Goal: Information Seeking & Learning: Understand process/instructions

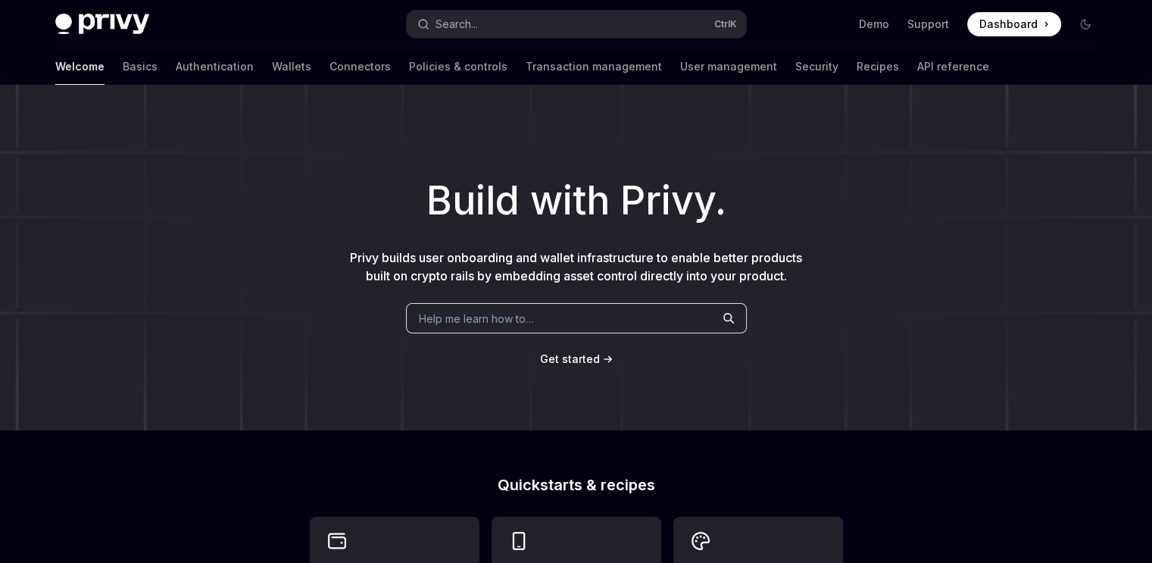
click at [472, 312] on span "Help me learn how to…" at bounding box center [476, 319] width 115 height 16
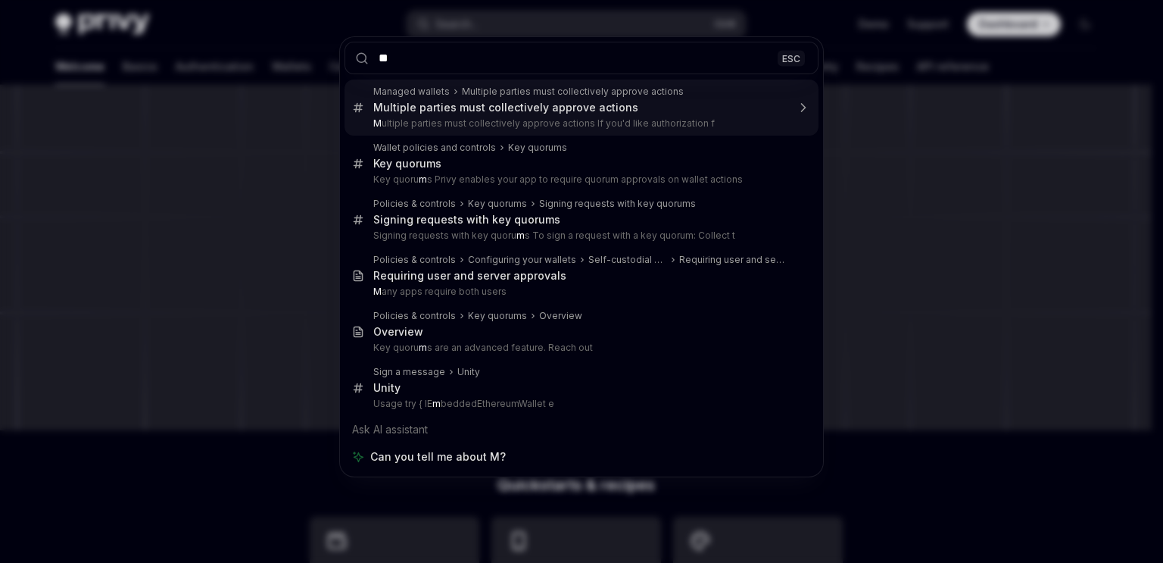
type input "***"
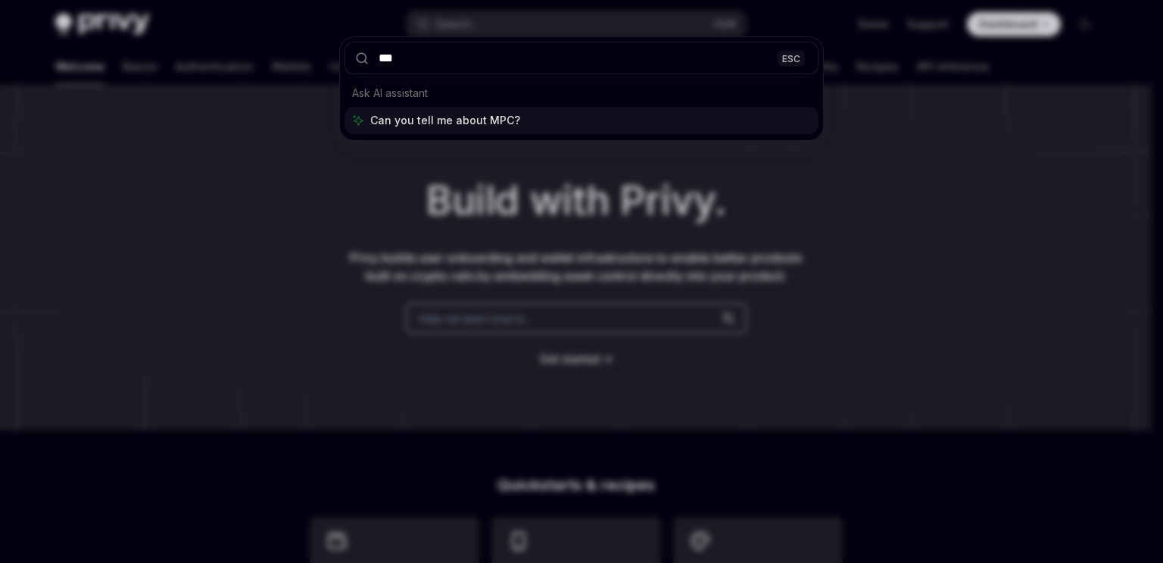
type textarea "*"
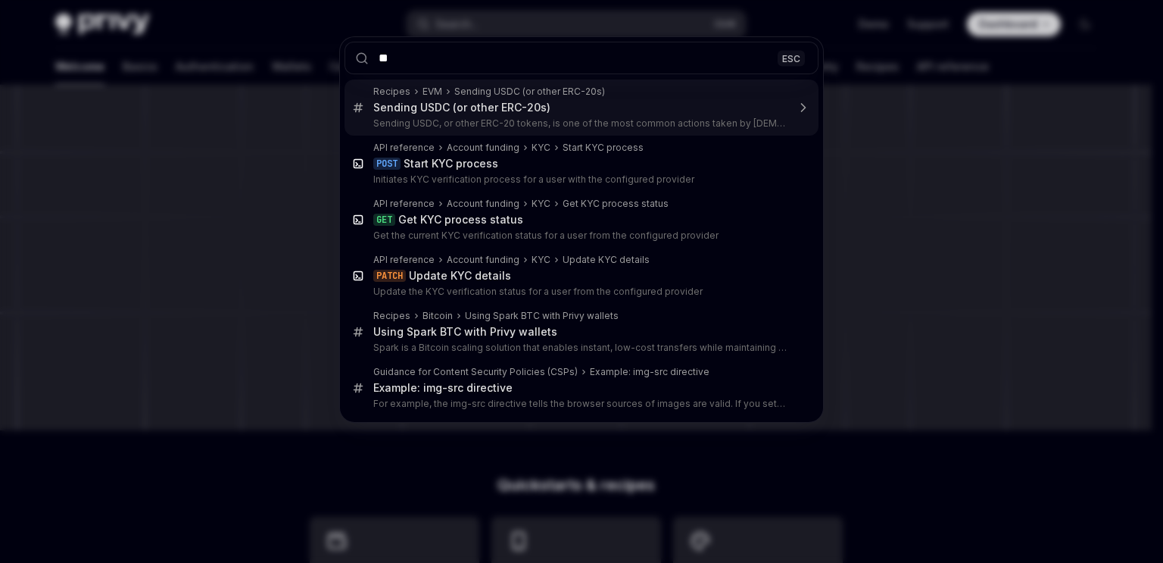
type input "*"
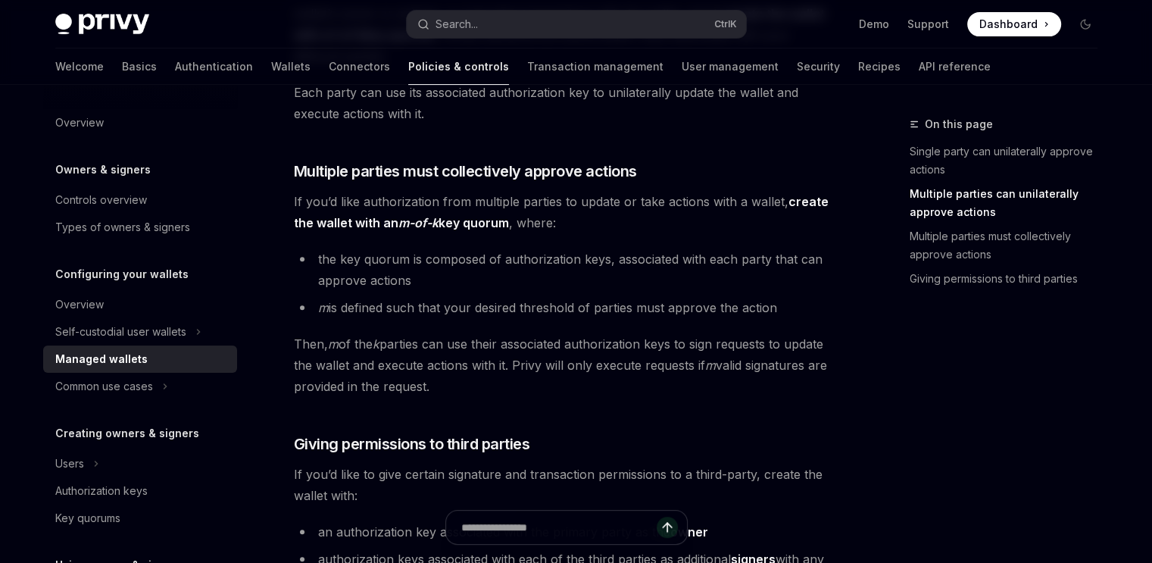
scroll to position [498, 0]
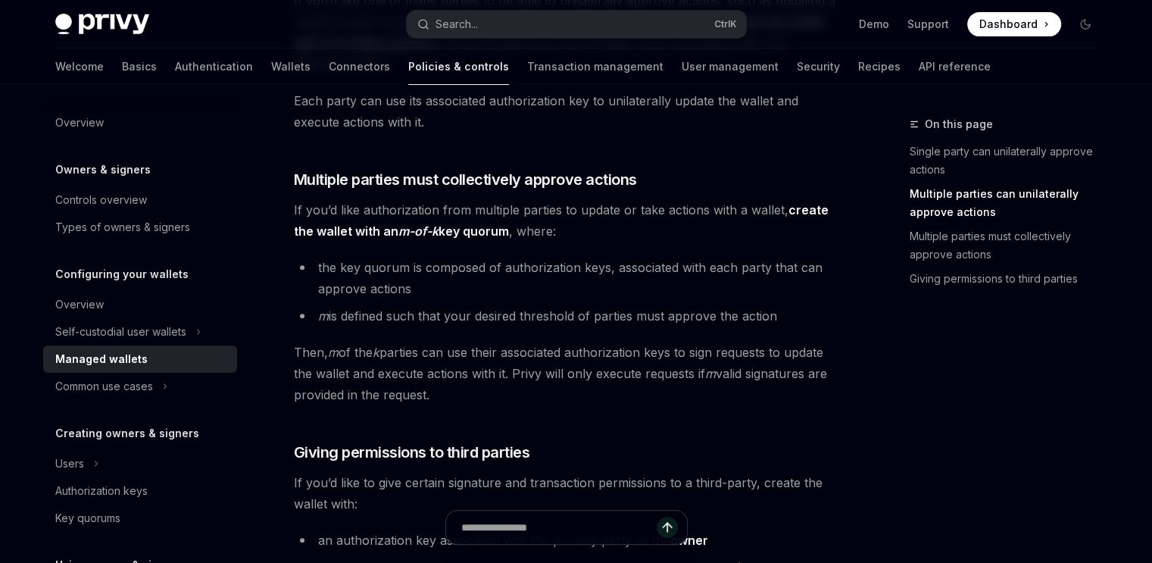
drag, startPoint x: 469, startPoint y: 294, endPoint x: 436, endPoint y: 279, distance: 35.6
click at [469, 294] on li "the key quorum is composed of authorization keys, associated with each party th…" at bounding box center [567, 278] width 546 height 42
click at [348, 265] on li "the key quorum is composed of authorization keys, associated with each party th…" at bounding box center [567, 278] width 546 height 42
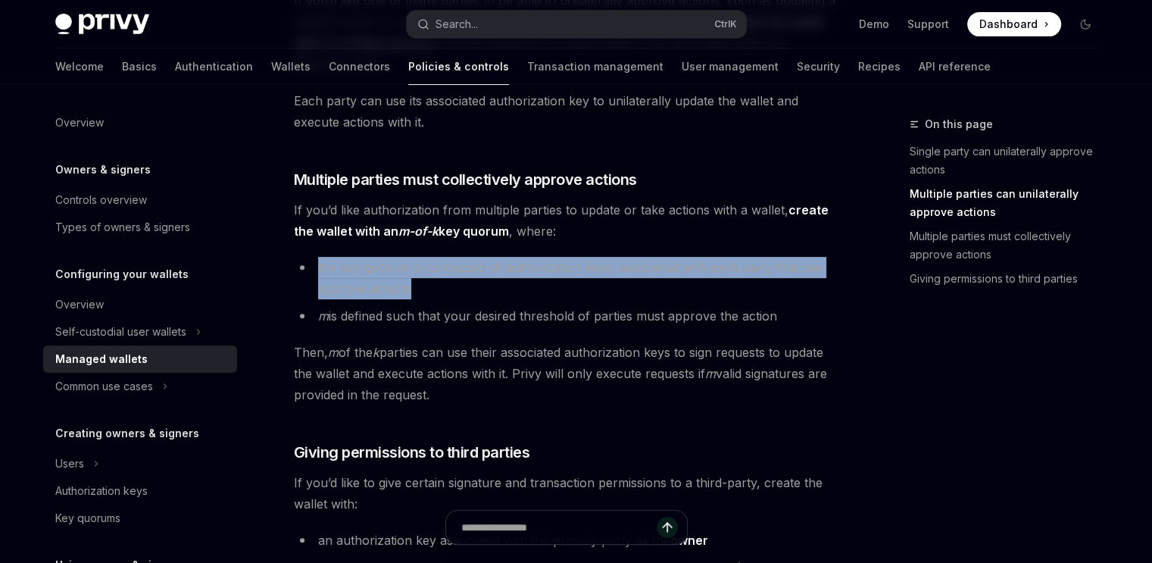
click at [348, 265] on li "the key quorum is composed of authorization keys, associated with each party th…" at bounding box center [567, 278] width 546 height 42
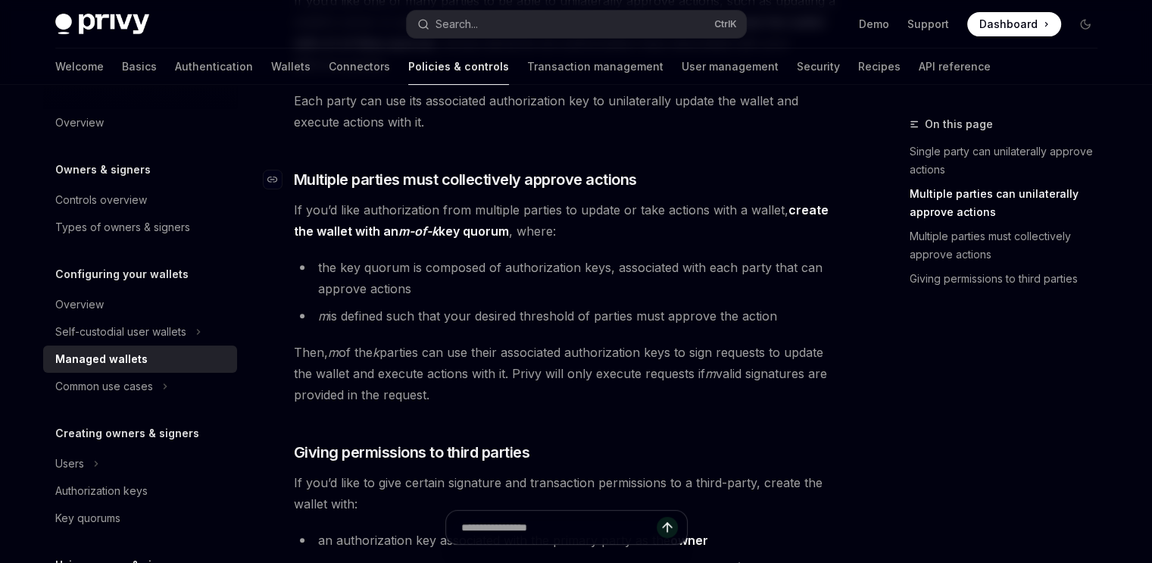
click at [297, 173] on span "Multiple parties must collectively approve actions" at bounding box center [465, 179] width 343 height 21
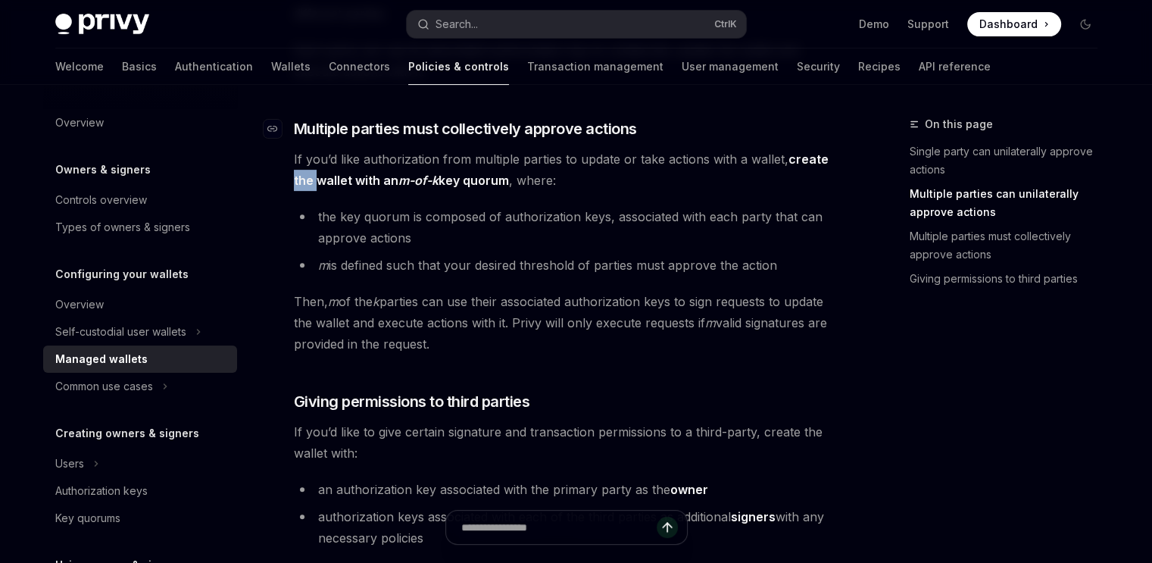
click at [297, 173] on strong "create the wallet with an m-of-k key quorum" at bounding box center [561, 169] width 535 height 36
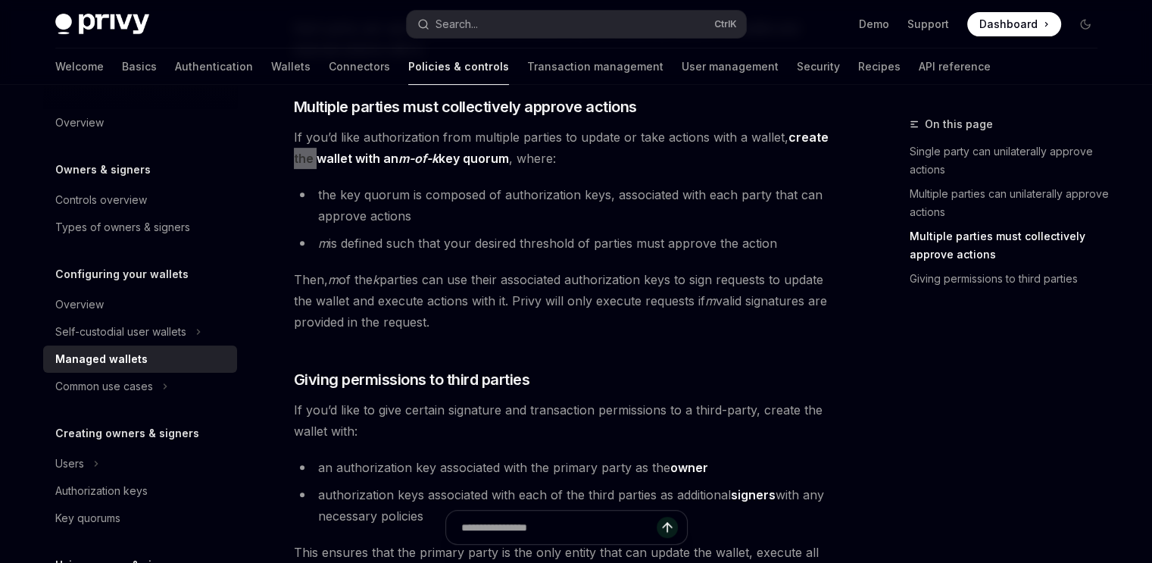
scroll to position [570, 0]
click at [157, 336] on div "Self-custodial user wallets" at bounding box center [120, 332] width 131 height 18
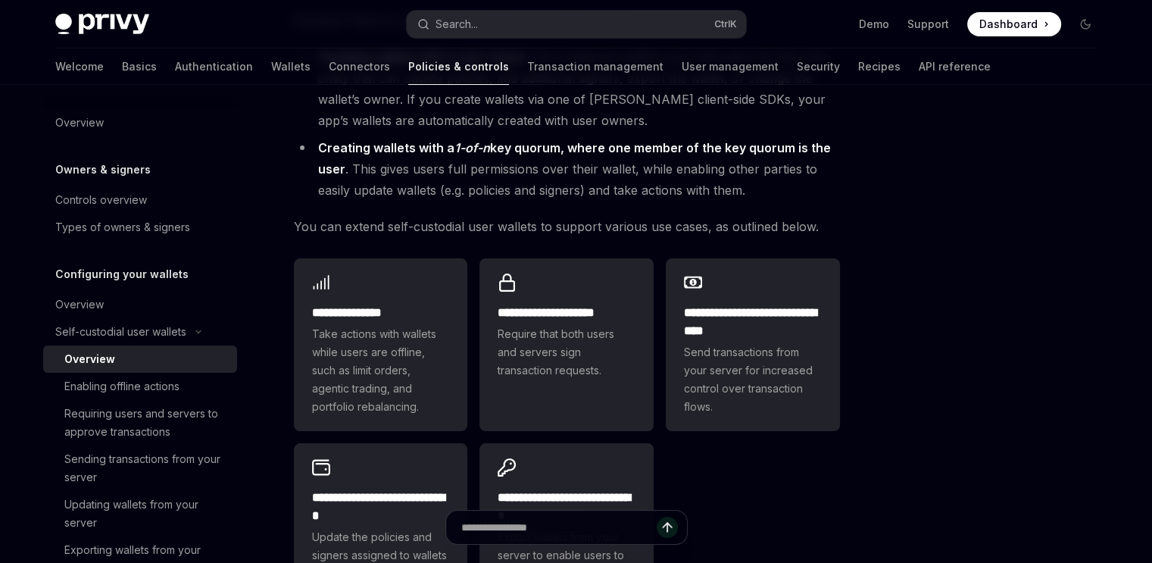
scroll to position [162, 0]
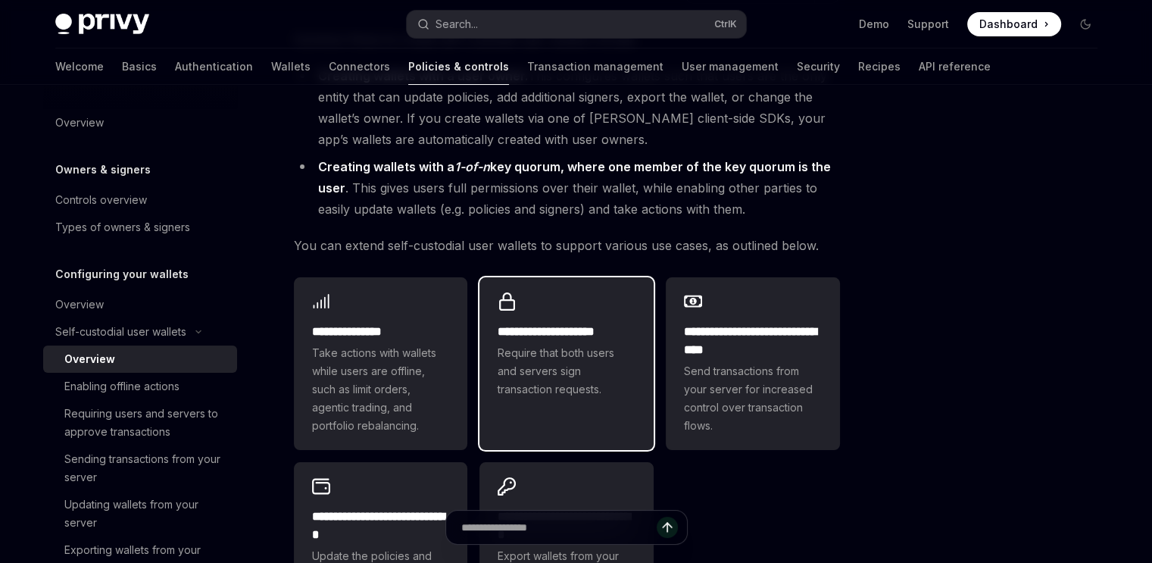
click at [560, 330] on h2 "**********" at bounding box center [567, 332] width 138 height 18
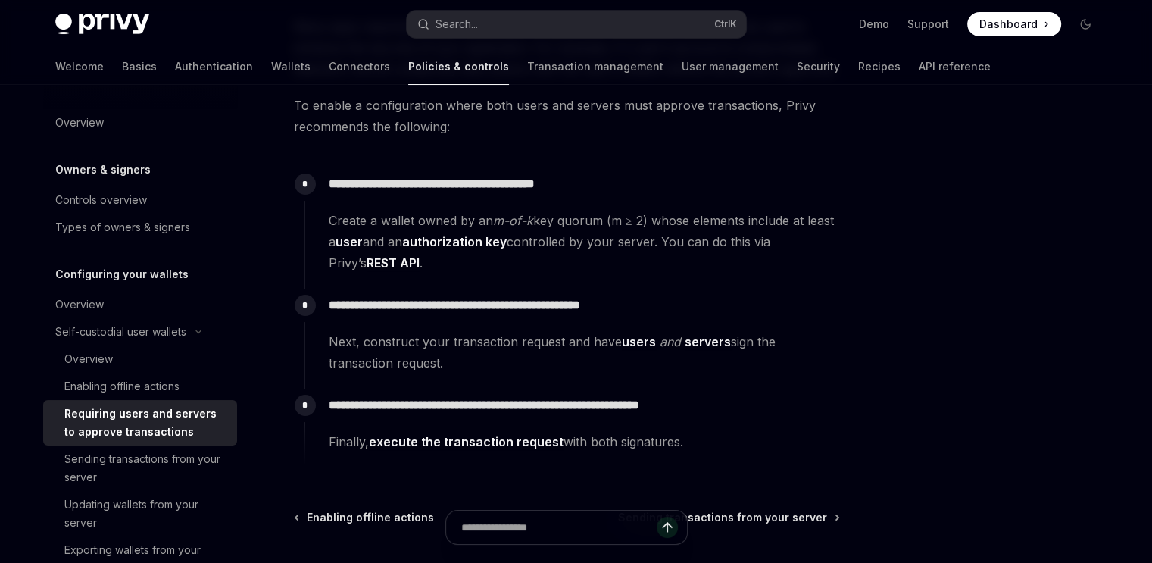
scroll to position [180, 0]
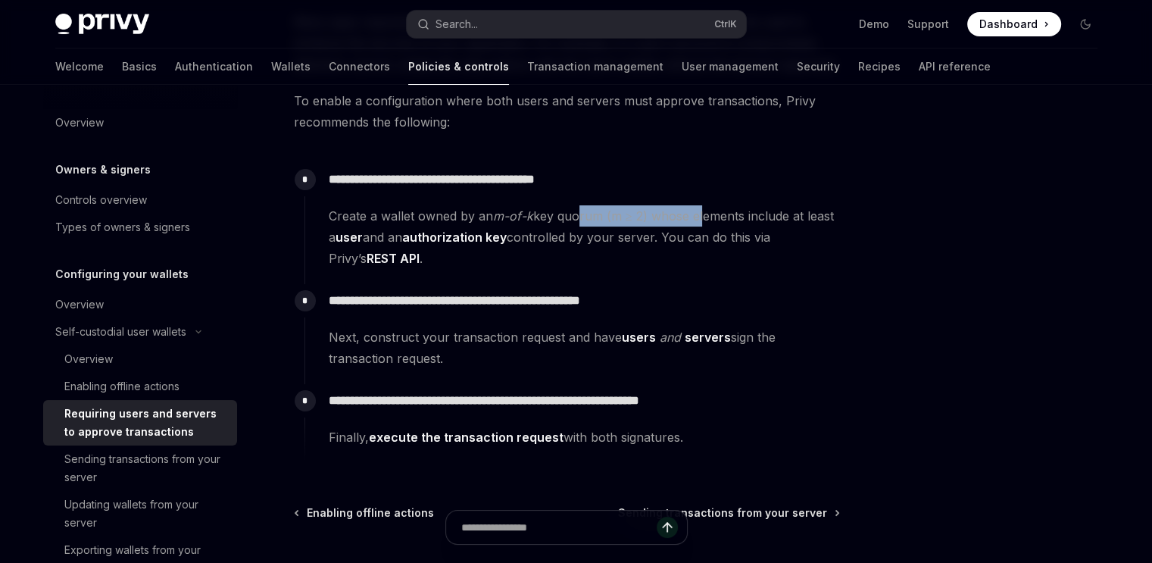
drag, startPoint x: 579, startPoint y: 214, endPoint x: 709, endPoint y: 212, distance: 130.3
click at [707, 214] on span "Create a wallet owned by an m-of-k key quorum (m ≥ 2) whose elements include at…" at bounding box center [584, 237] width 510 height 64
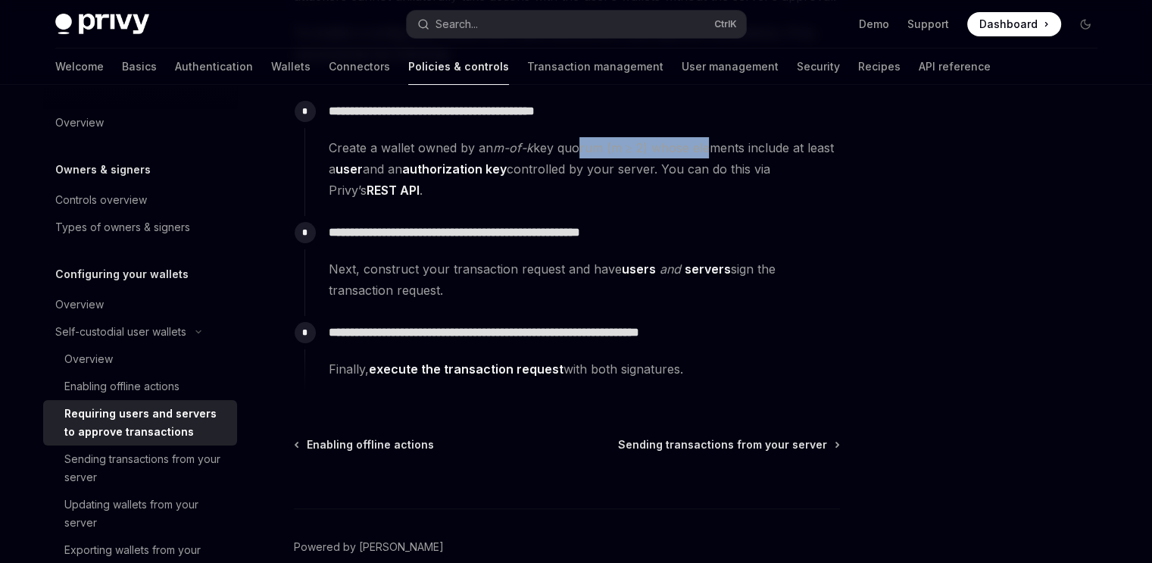
scroll to position [252, 0]
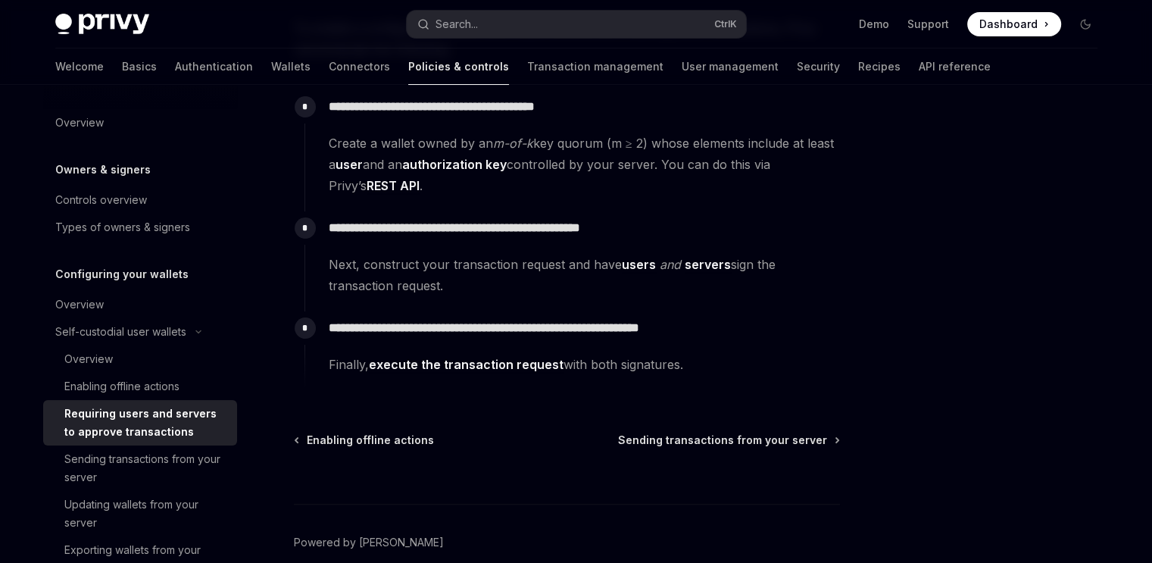
click at [770, 449] on div at bounding box center [567, 476] width 546 height 56
click at [779, 436] on span "Sending transactions from your server" at bounding box center [722, 439] width 209 height 15
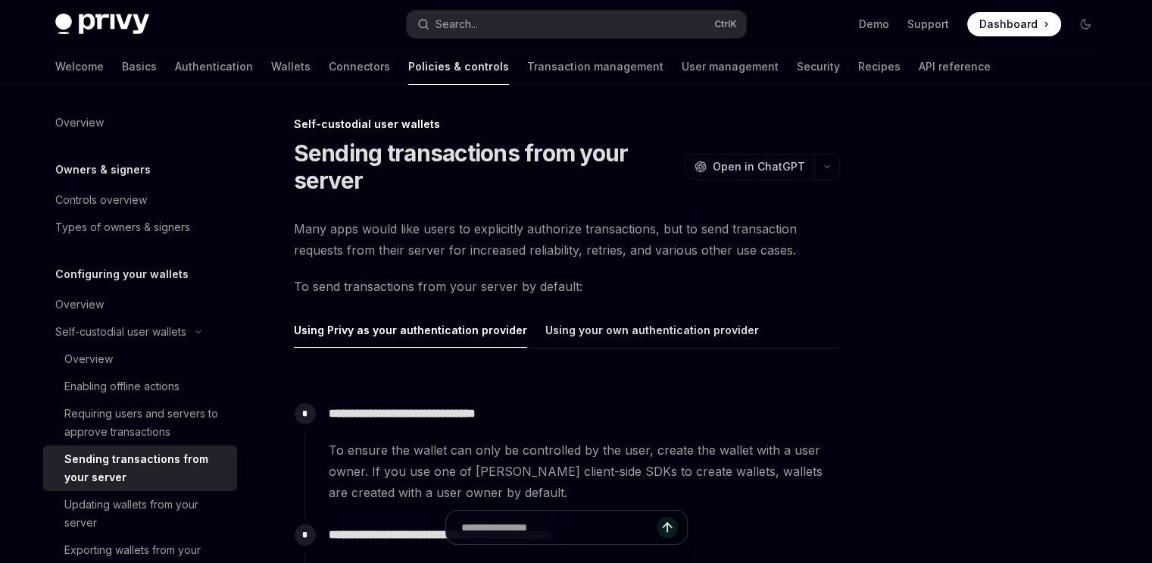
type textarea "*"
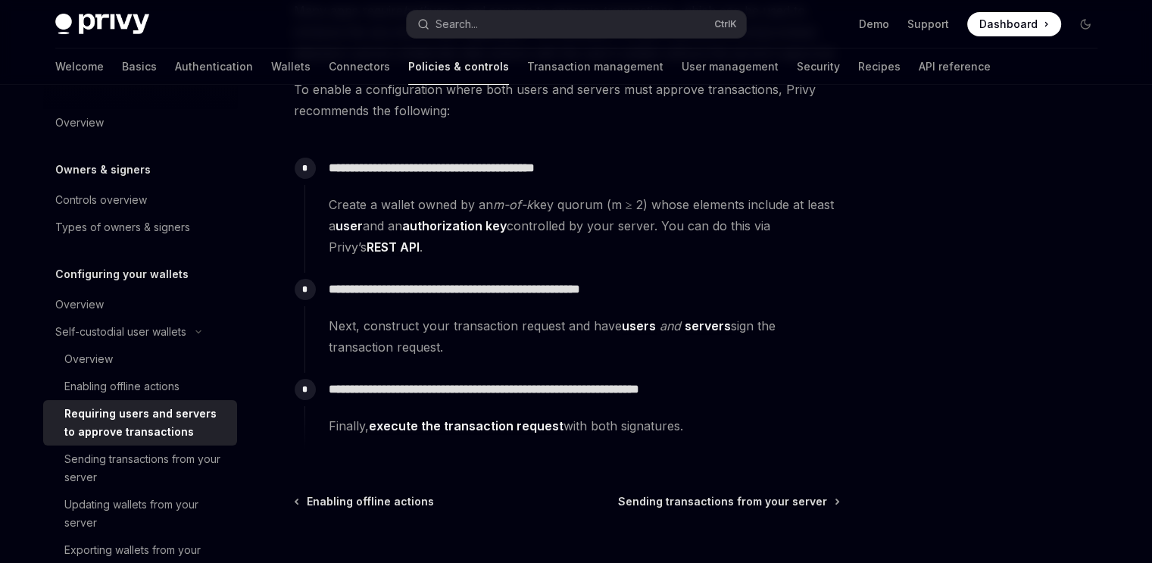
scroll to position [189, 0]
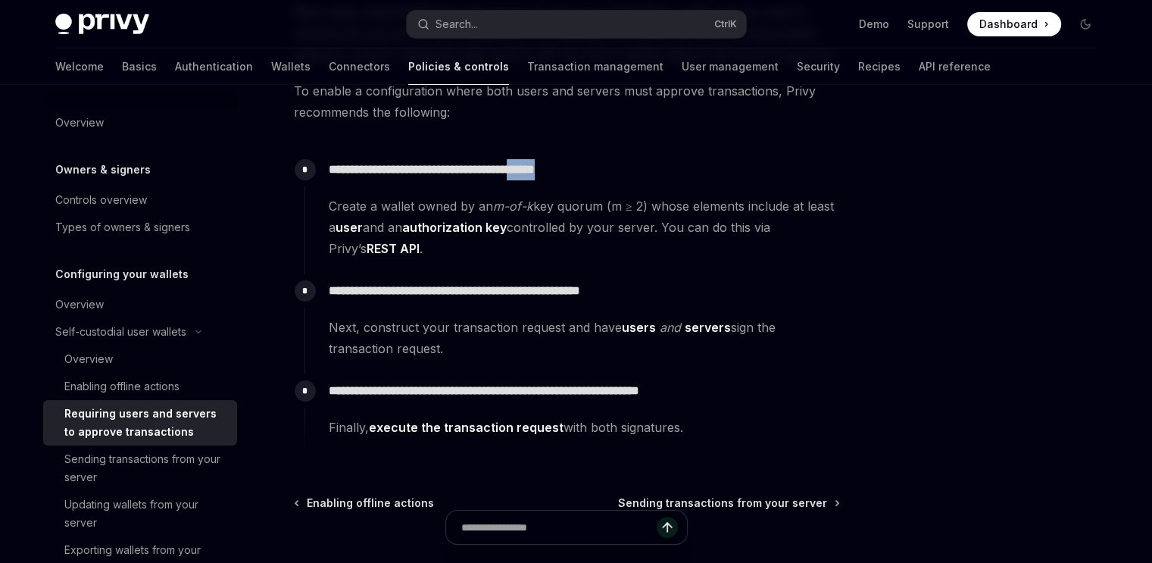
drag, startPoint x: 564, startPoint y: 170, endPoint x: 624, endPoint y: 172, distance: 59.9
click at [624, 172] on p "**********" at bounding box center [584, 169] width 510 height 21
drag, startPoint x: 613, startPoint y: 201, endPoint x: 643, endPoint y: 202, distance: 29.6
click at [643, 202] on span "Create a wallet owned by an m-of-k key quorum (m ≥ 2) whose elements include at…" at bounding box center [584, 227] width 510 height 64
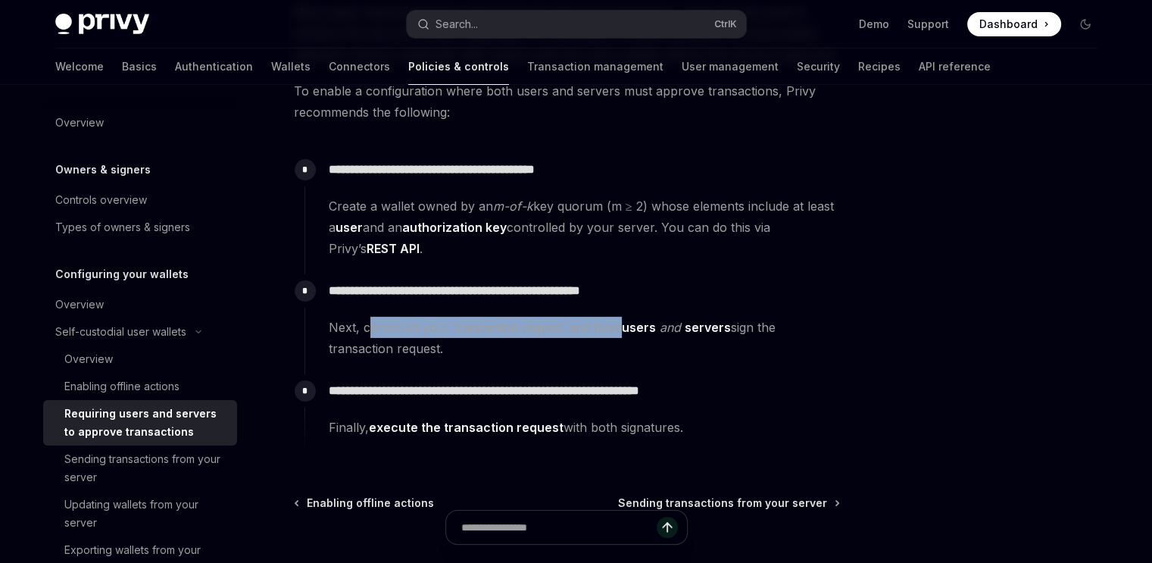
drag, startPoint x: 370, startPoint y: 326, endPoint x: 612, endPoint y: 324, distance: 242.4
click at [612, 324] on span "Next, construct your transaction request and have users and servers sign the tr…" at bounding box center [584, 338] width 510 height 42
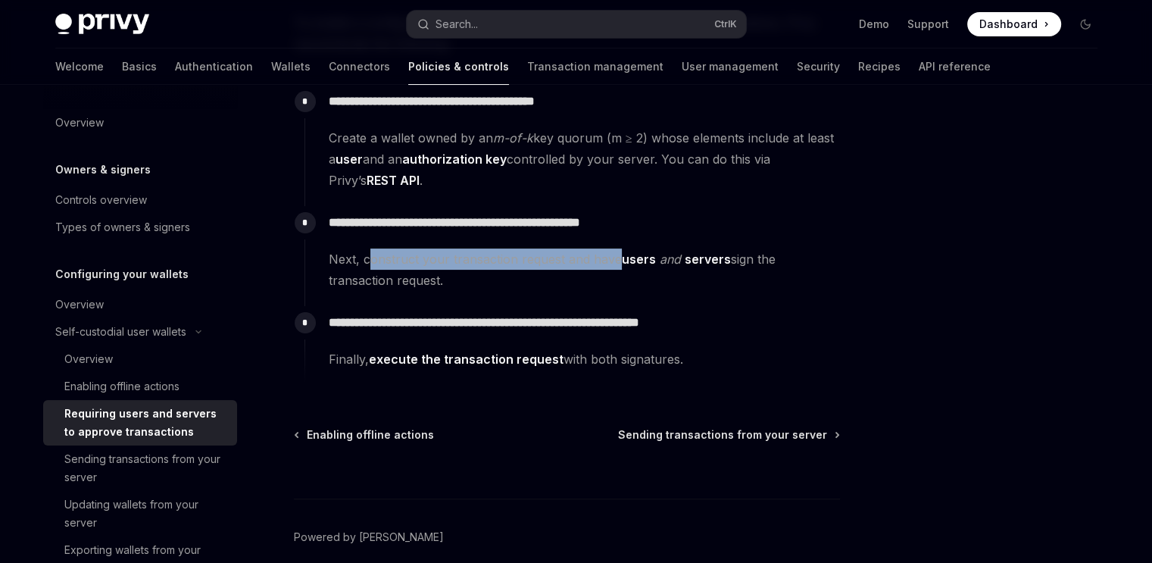
scroll to position [255, 0]
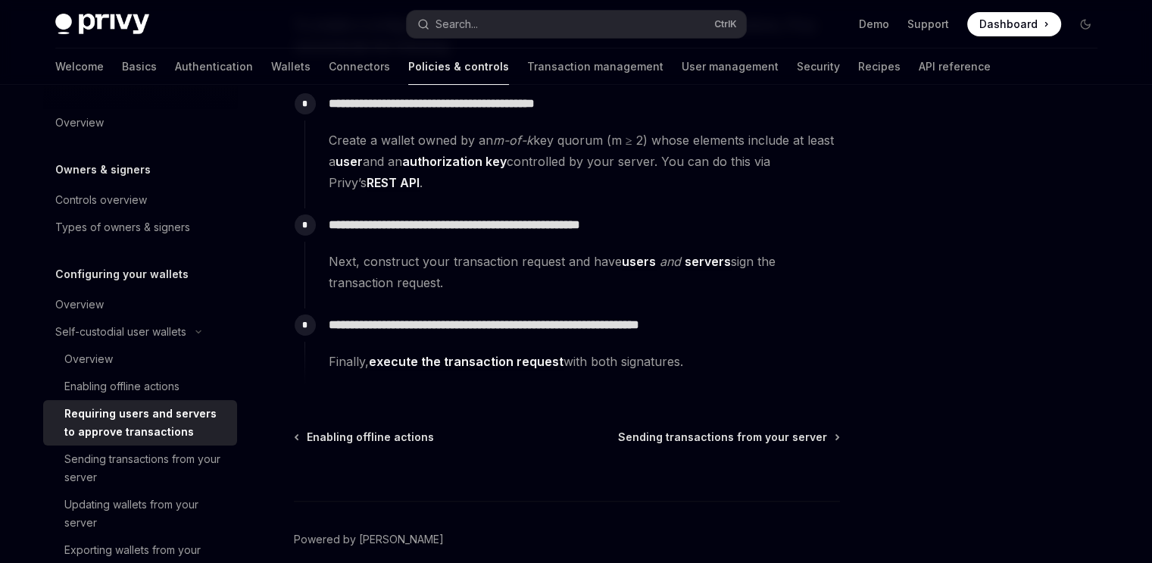
click at [682, 370] on span "Finally, execute the transaction request with both signatures." at bounding box center [584, 361] width 510 height 21
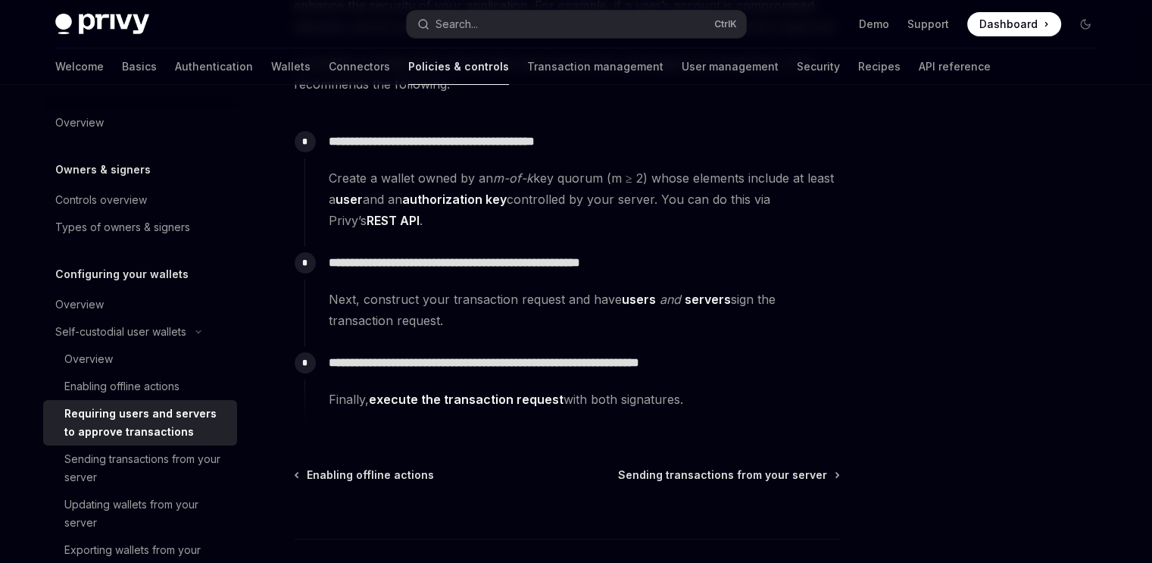
scroll to position [216, 0]
